Goal: Transaction & Acquisition: Purchase product/service

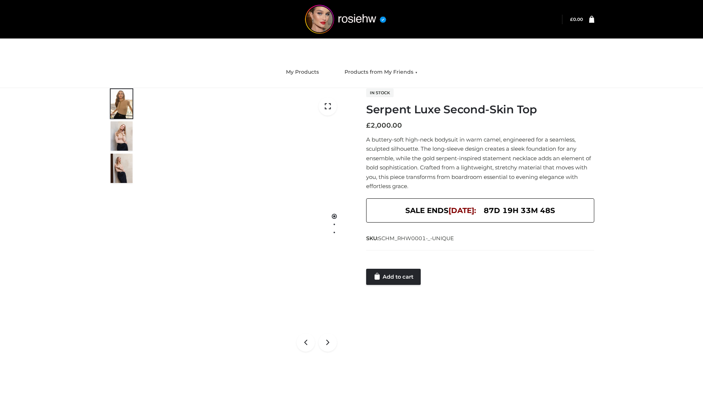
click at [394, 277] on link "Add to cart" at bounding box center [393, 277] width 55 height 16
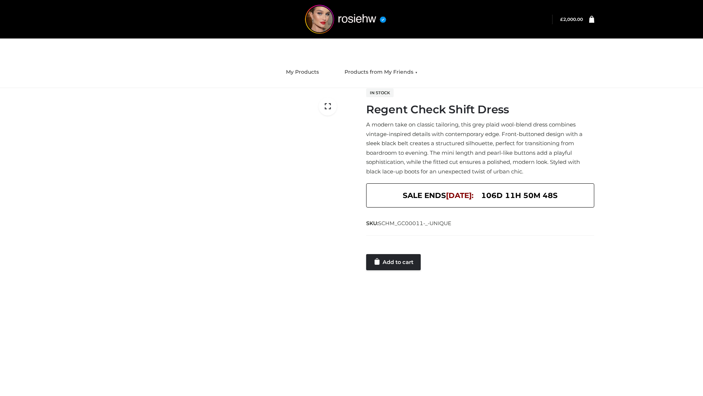
click at [394, 262] on link "Add to cart" at bounding box center [393, 262] width 55 height 16
